Goal: Entertainment & Leisure: Consume media (video, audio)

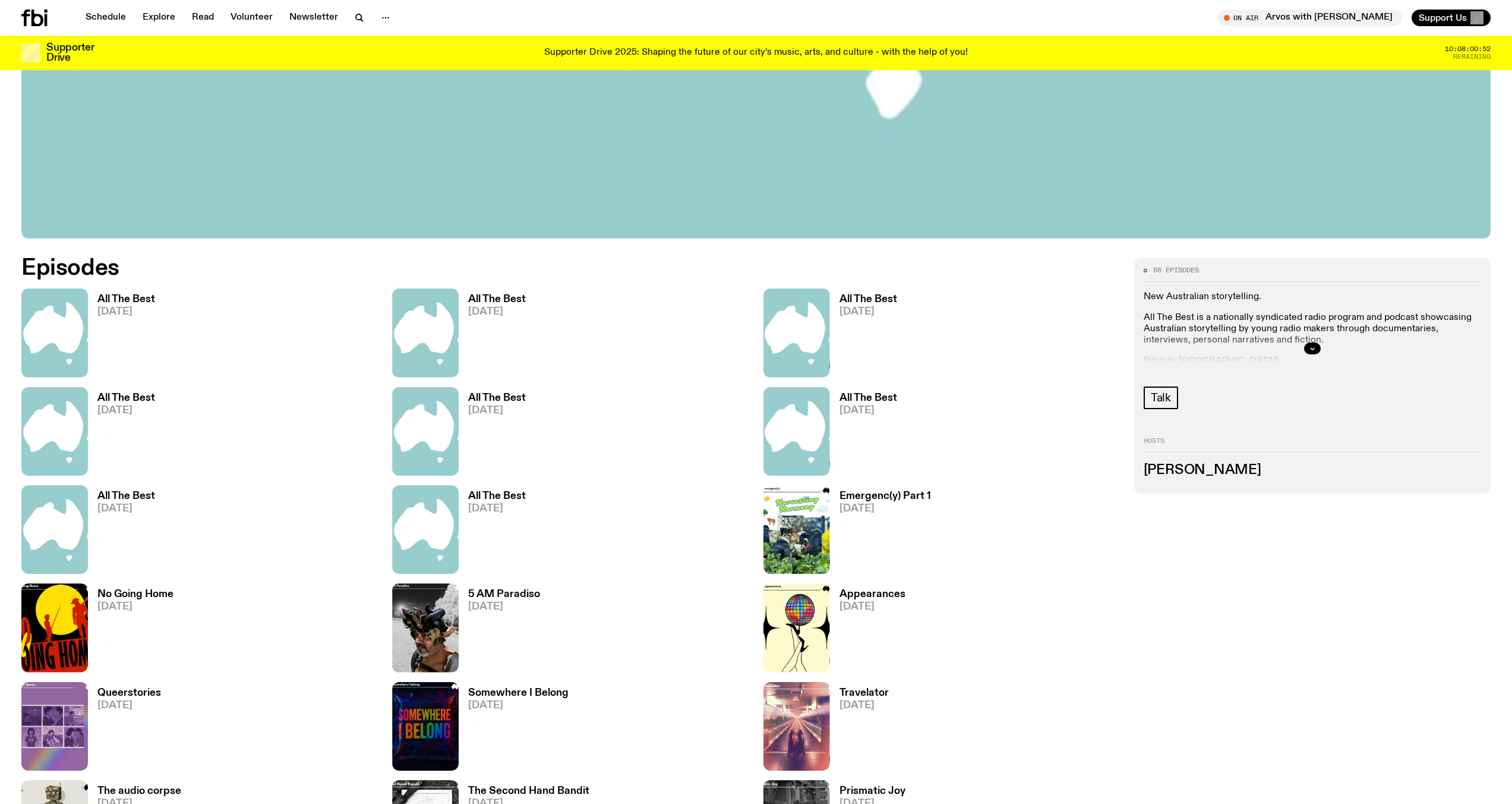
scroll to position [757, 0]
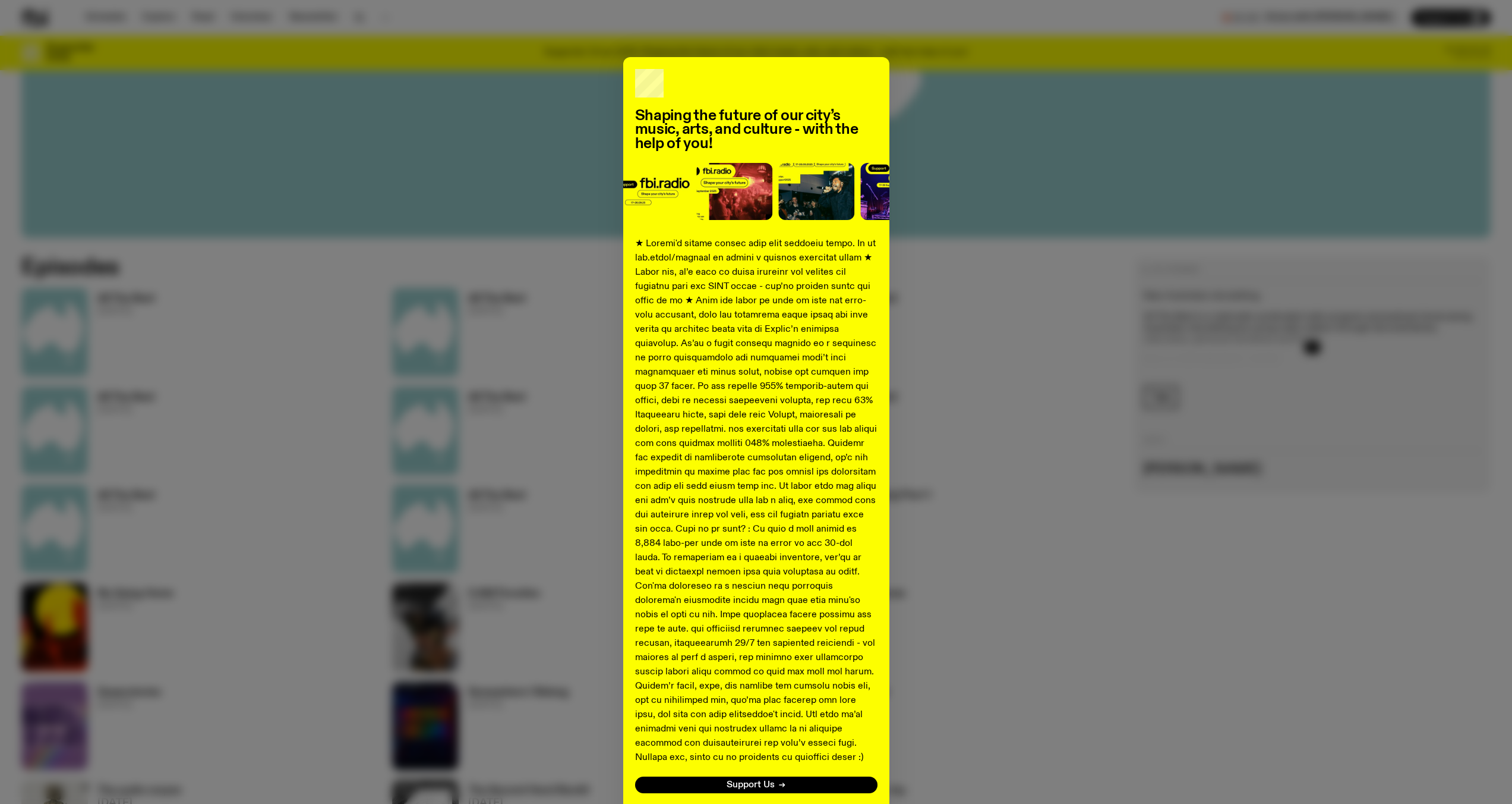
click at [1219, 602] on div "Shaping the future of our city’s music, arts, and culture - with the help of yo…" at bounding box center [756, 444] width 1469 height 774
click at [1134, 577] on div "Shaping the future of our city’s music, arts, and culture - with the help of yo…" at bounding box center [756, 444] width 1469 height 774
click at [1124, 563] on div "Shaping the future of our city’s music, arts, and culture - with the help of yo…" at bounding box center [756, 444] width 1469 height 774
drag, startPoint x: 1042, startPoint y: 415, endPoint x: 963, endPoint y: 271, distance: 164.2
click at [1042, 413] on div "Shaping the future of our city’s music, arts, and culture - with the help of yo…" at bounding box center [756, 444] width 1469 height 774
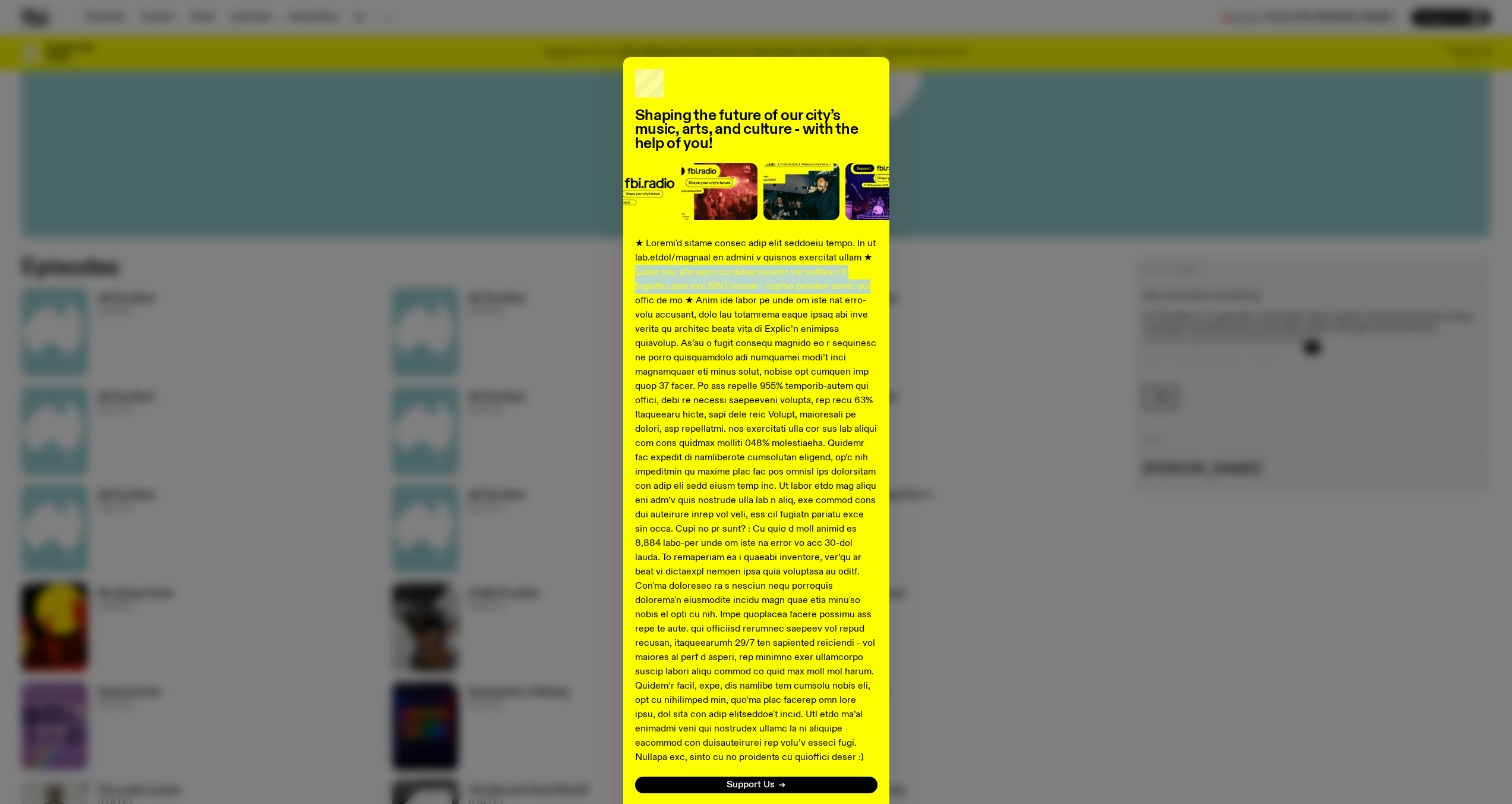
drag, startPoint x: 963, startPoint y: 271, endPoint x: 844, endPoint y: 112, distance: 198.6
click at [938, 246] on div "Shaping the future of our city’s music, arts, and culture - with the help of yo…" at bounding box center [756, 444] width 1469 height 774
click at [842, 106] on div "Shaping the future of our city’s music, arts, and culture - with the help of yo…" at bounding box center [756, 444] width 267 height 774
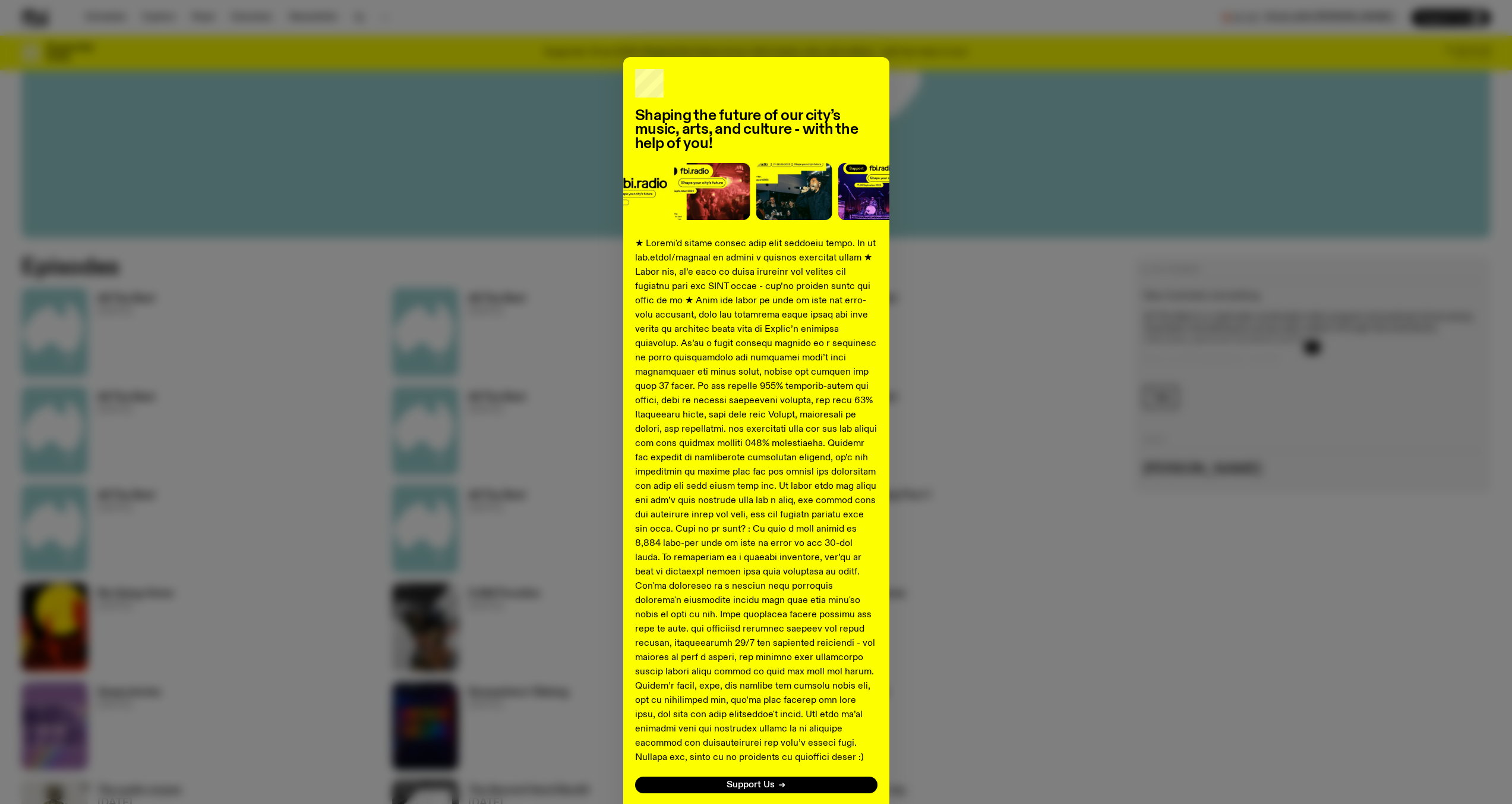
drag, startPoint x: 846, startPoint y: 69, endPoint x: 864, endPoint y: 58, distance: 21.1
click at [856, 61] on div "Shaping the future of our city’s music, arts, and culture - with the help of yo…" at bounding box center [756, 444] width 267 height 774
click at [871, 61] on div "Shaping the future of our city’s music, arts, and culture - with the help of yo…" at bounding box center [756, 444] width 267 height 774
drag, startPoint x: 978, startPoint y: 121, endPoint x: 984, endPoint y: 136, distance: 16.2
click at [979, 123] on div "Shaping the future of our city’s music, arts, and culture - with the help of yo…" at bounding box center [756, 444] width 1469 height 774
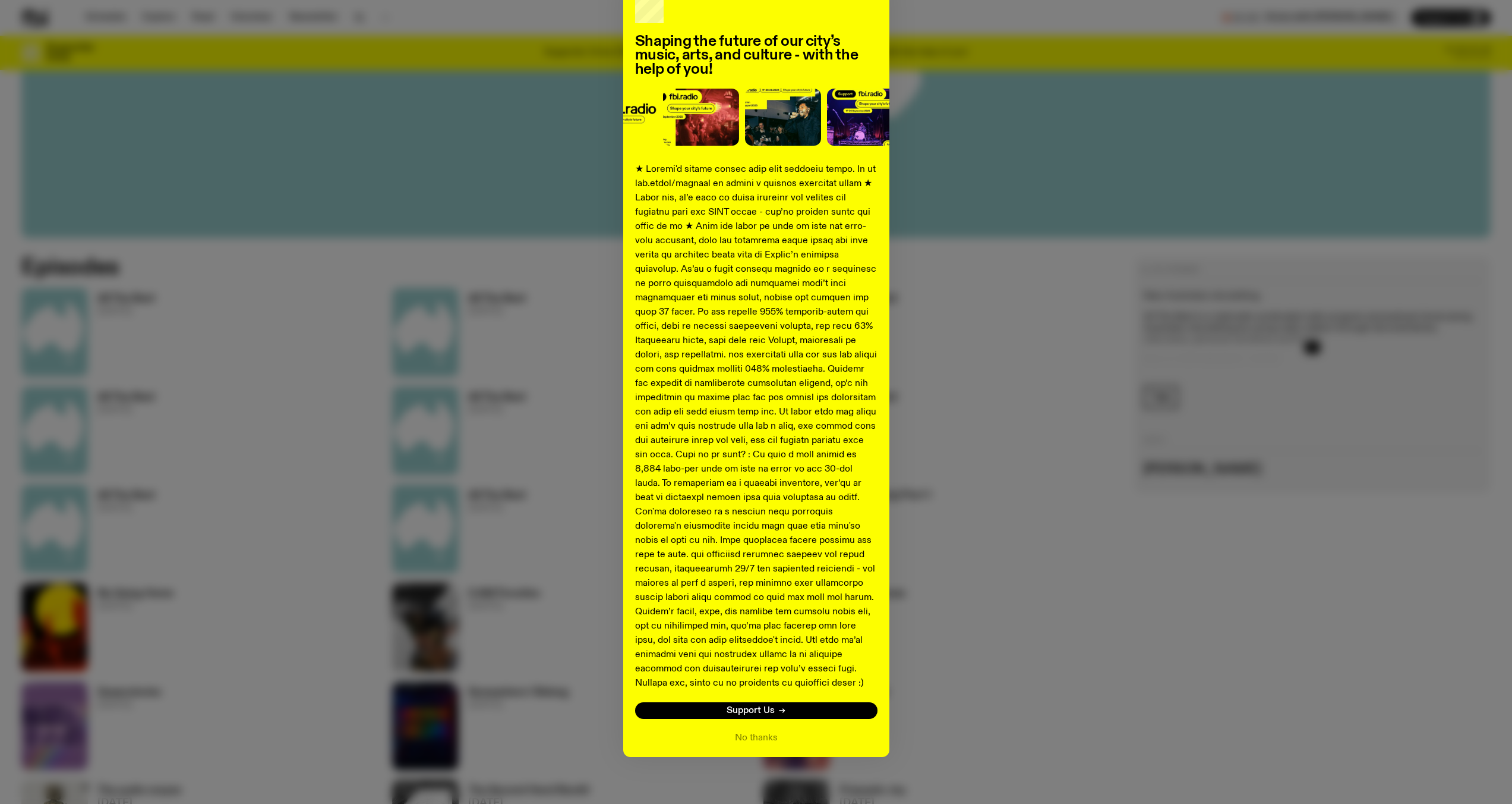
scroll to position [84, 0]
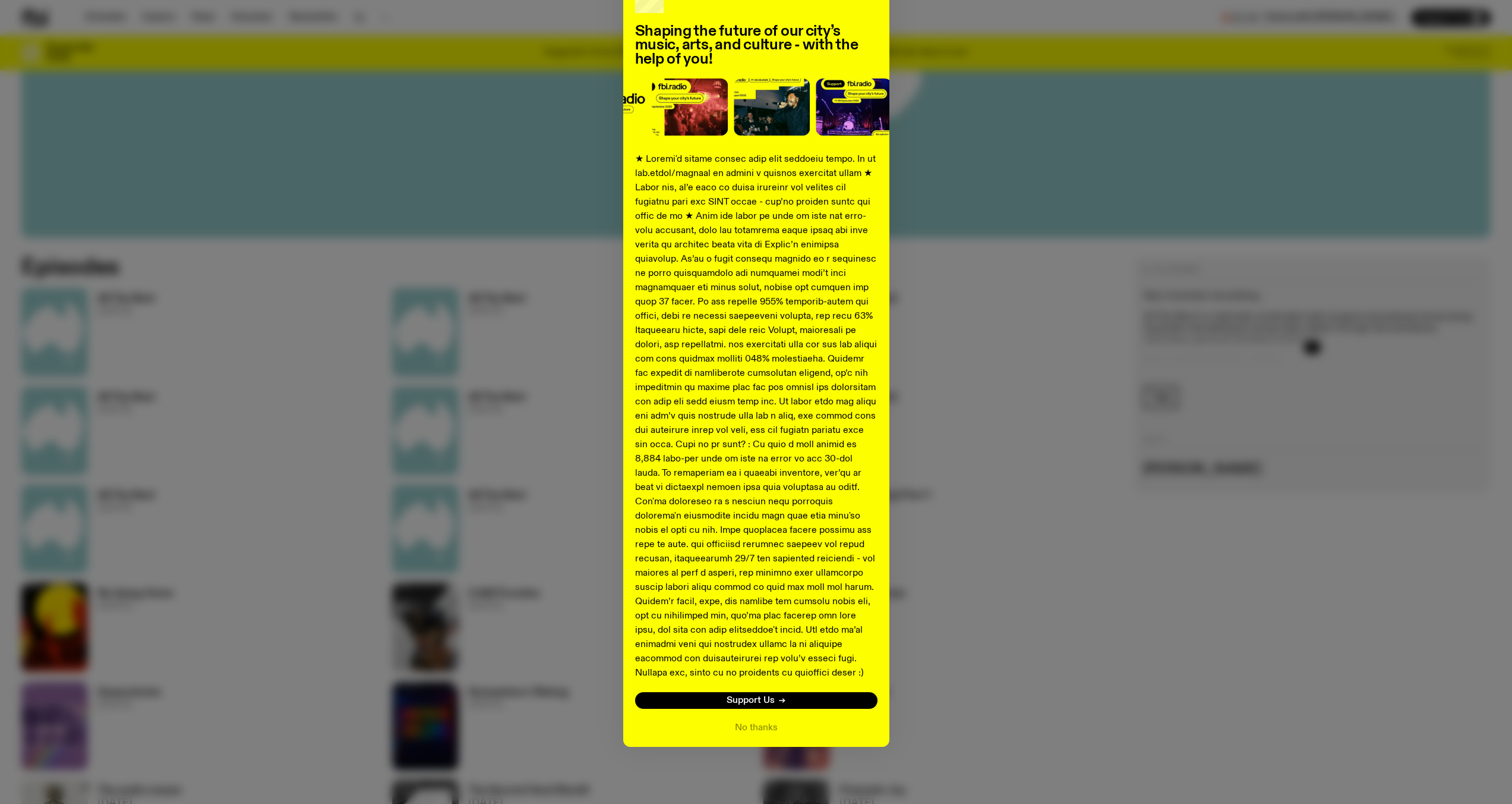
click at [741, 719] on div "Shaping the future of our city’s music, arts, and culture - with the help of yo…" at bounding box center [756, 359] width 267 height 774
click at [747, 727] on button "No thanks" at bounding box center [756, 728] width 43 height 14
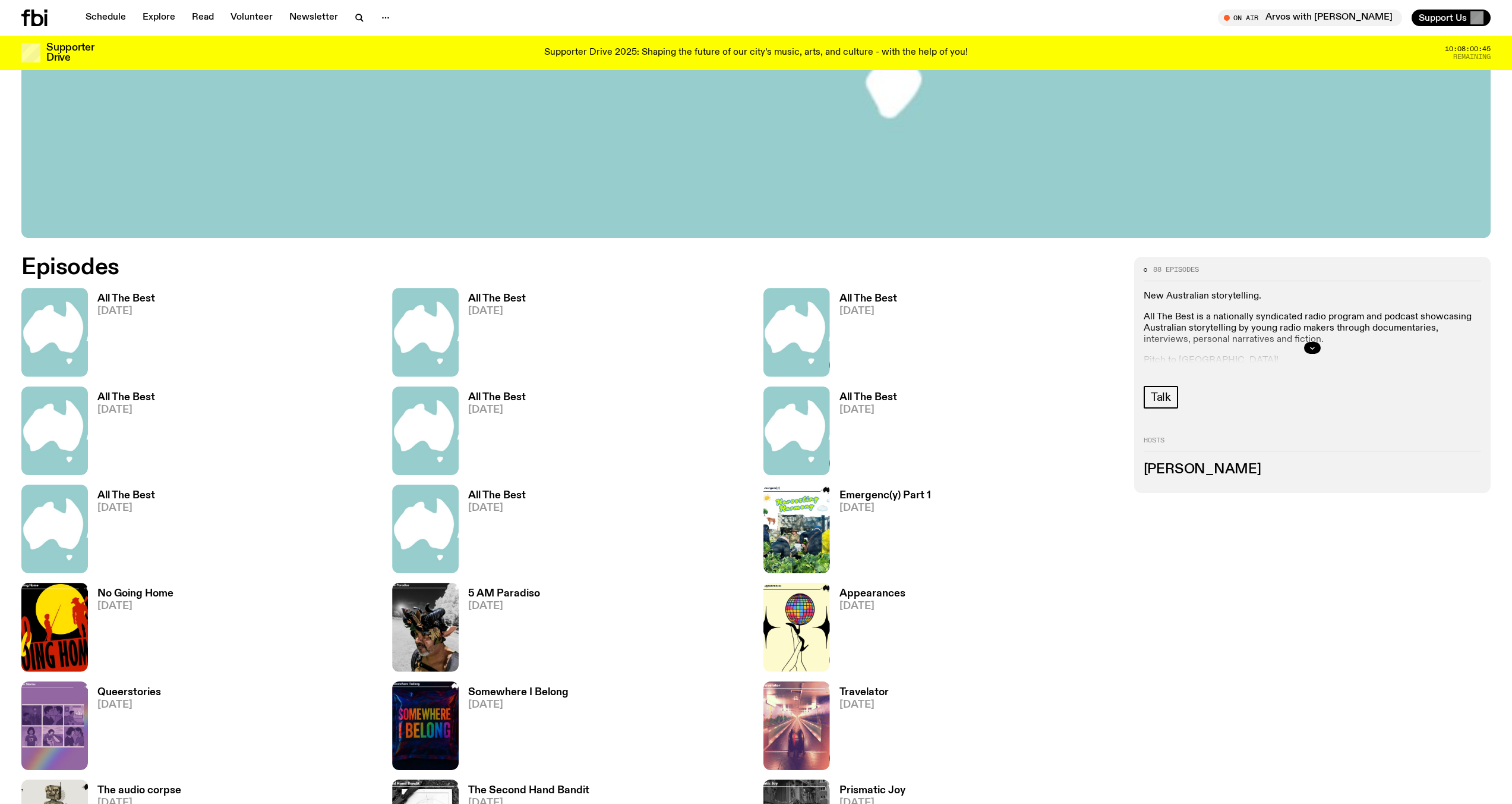
click at [810, 520] on img at bounding box center [796, 528] width 66 height 88
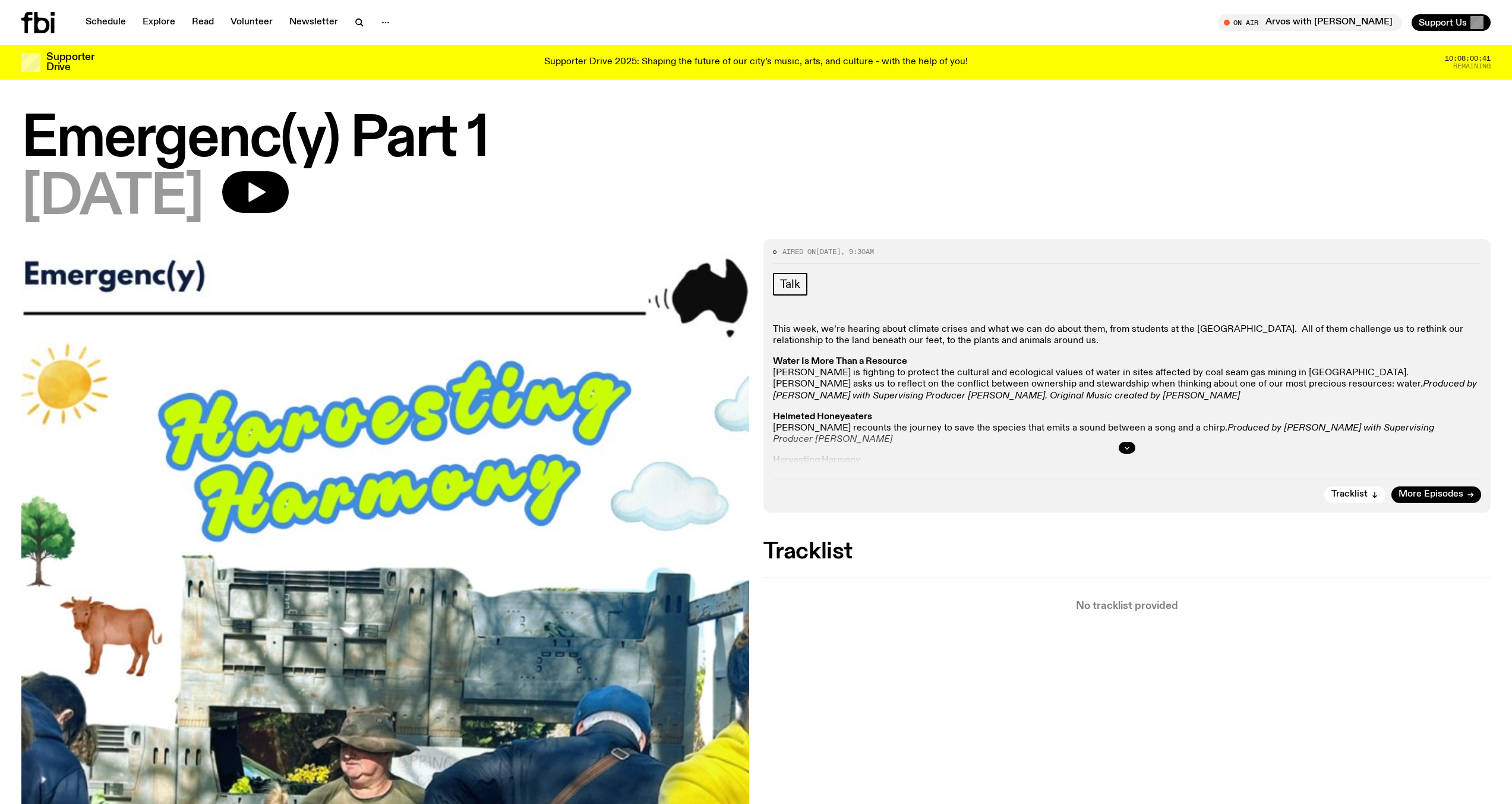
click at [612, 449] on img at bounding box center [385, 724] width 727 height 970
